Goal: Task Accomplishment & Management: Use online tool/utility

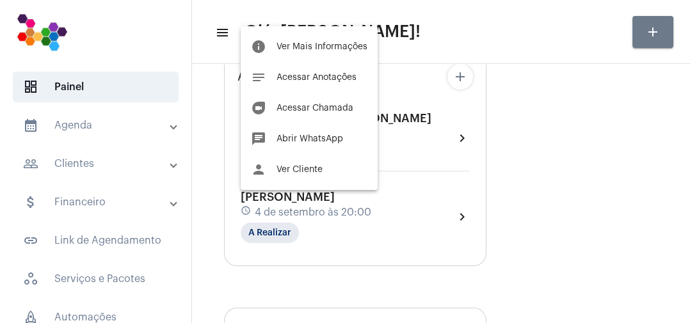
click at [344, 113] on span "Acessar Chamada" at bounding box center [315, 108] width 77 height 9
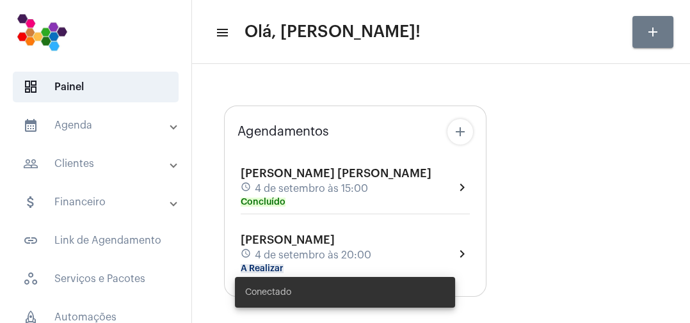
click at [280, 269] on div "Conectado" at bounding box center [345, 292] width 251 height 61
type input "[URL][DOMAIN_NAME]"
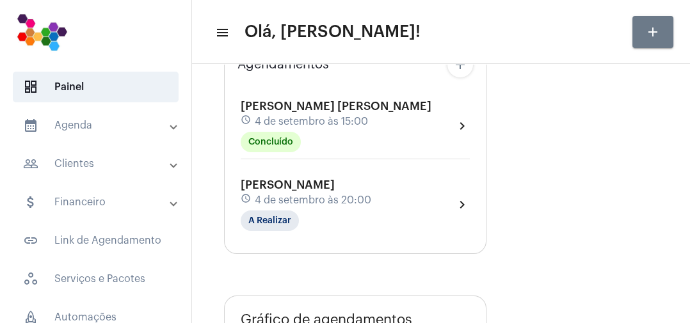
scroll to position [108, 0]
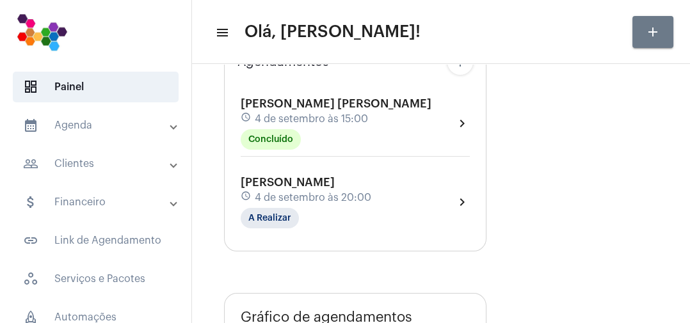
click at [325, 196] on span "4 de setembro às 20:00" at bounding box center [313, 198] width 116 height 12
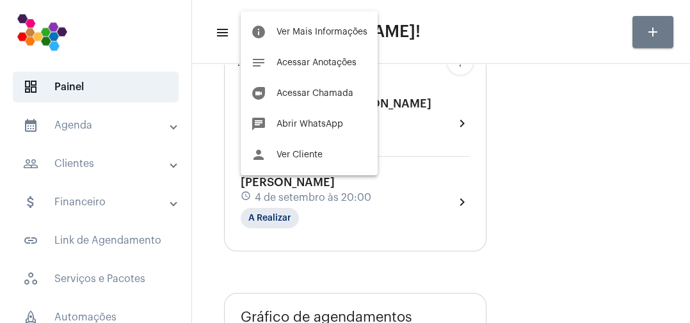
click at [292, 218] on div at bounding box center [345, 161] width 690 height 323
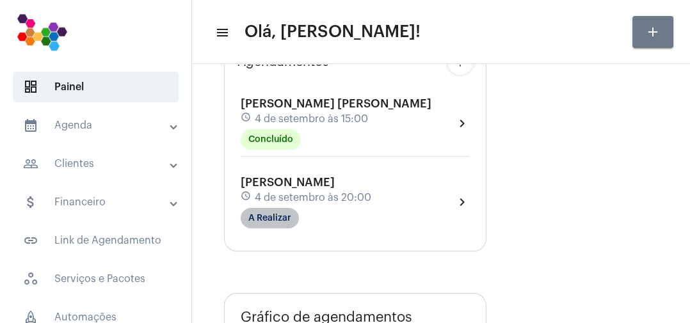
click at [280, 220] on mat-chip "A Realizar" at bounding box center [270, 218] width 58 height 20
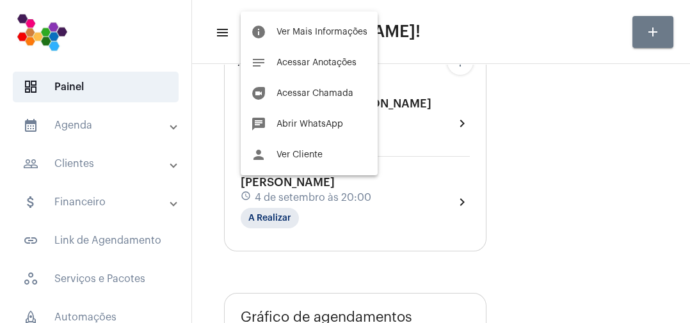
click at [344, 93] on span "Acessar Chamada" at bounding box center [315, 93] width 77 height 9
